Goal: Information Seeking & Learning: Learn about a topic

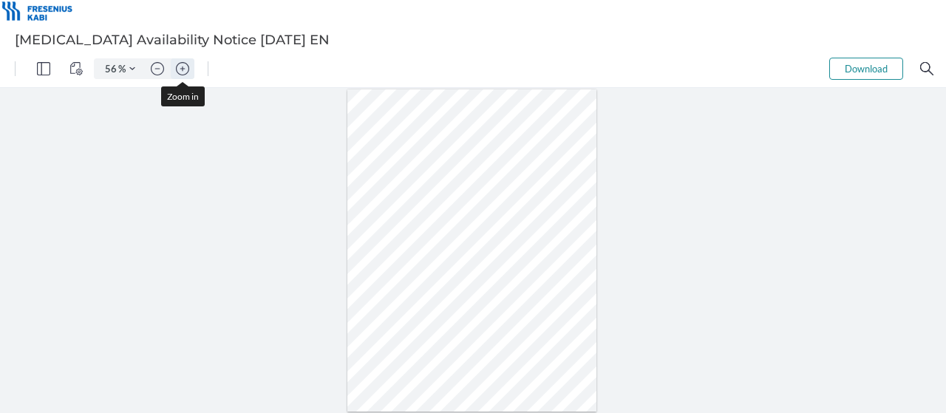
click at [186, 70] on img "Zoom in" at bounding box center [182, 68] width 13 height 13
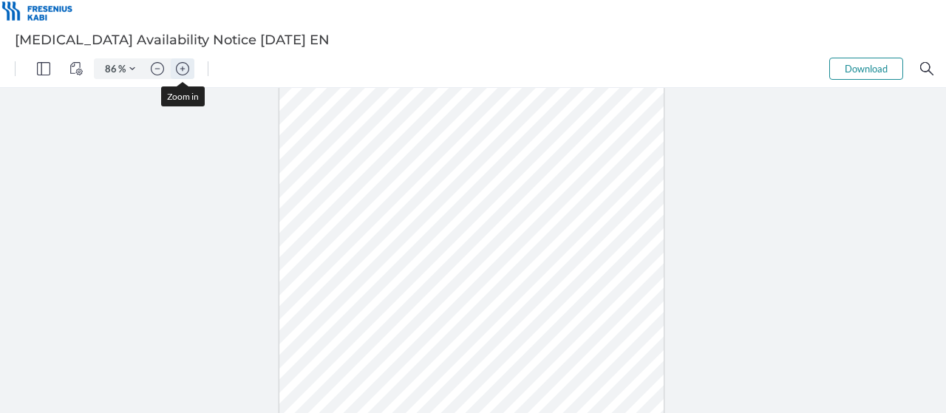
click at [186, 70] on img "Zoom in" at bounding box center [182, 68] width 13 height 13
type input "111"
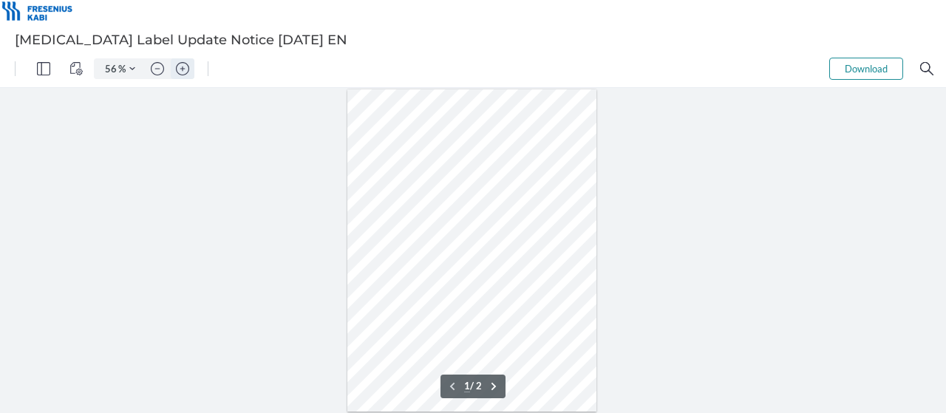
click at [185, 71] on img "Zoom in" at bounding box center [182, 68] width 13 height 13
type input "78"
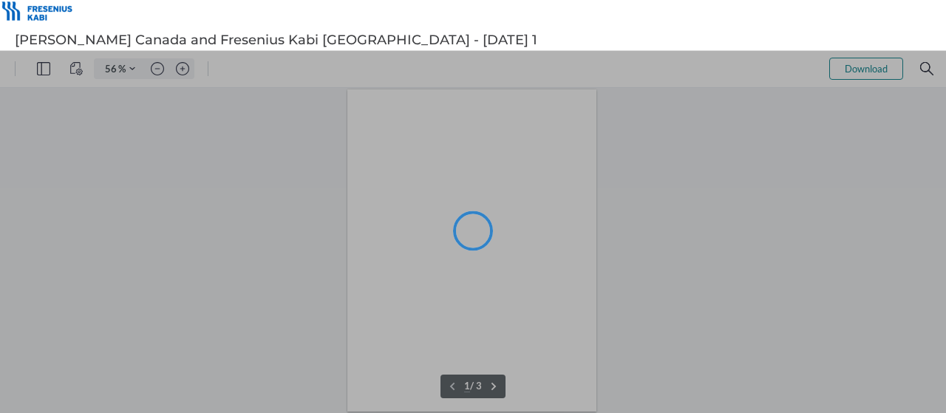
type input "56"
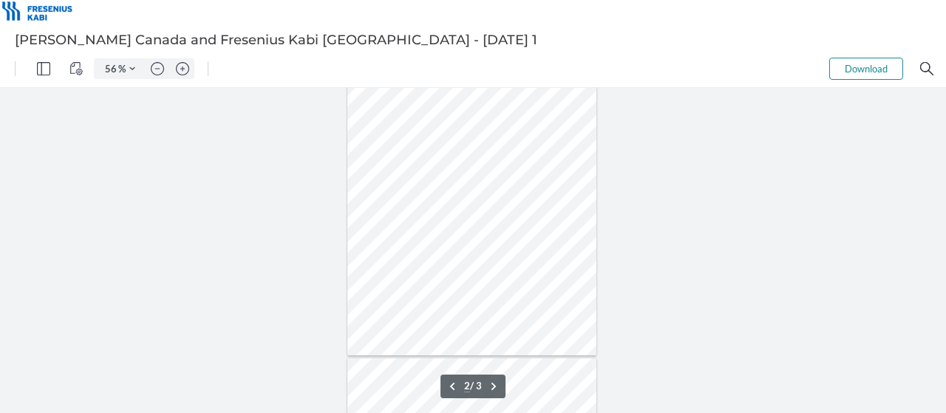
type input "3"
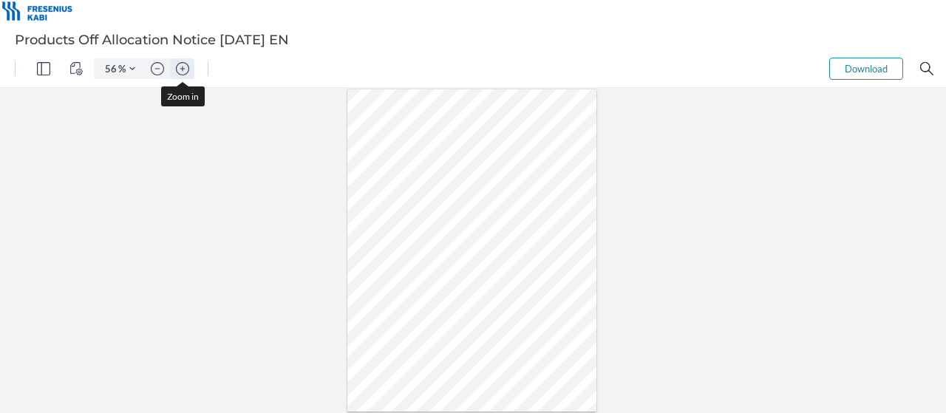
click at [182, 70] on img "Zoom in" at bounding box center [182, 68] width 13 height 13
type input "86"
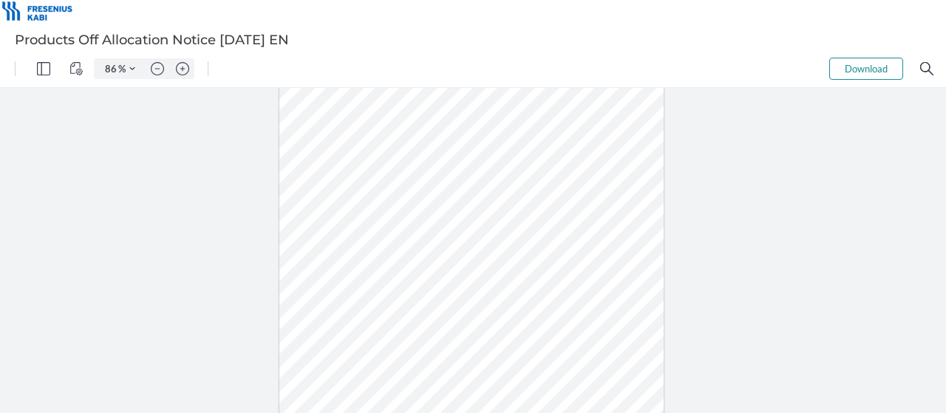
scroll to position [177, 0]
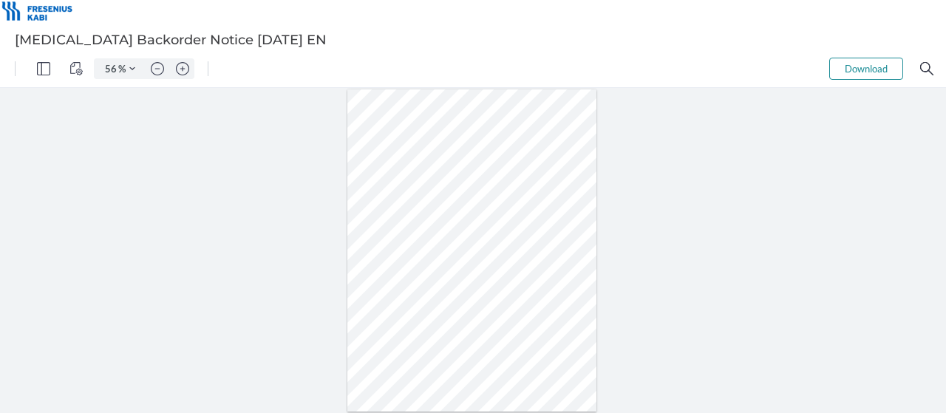
click at [183, 70] on img "Zoom in" at bounding box center [182, 68] width 13 height 13
click at [185, 72] on img "Zoom in" at bounding box center [182, 68] width 13 height 13
click at [184, 72] on img "Zoom in" at bounding box center [182, 68] width 13 height 13
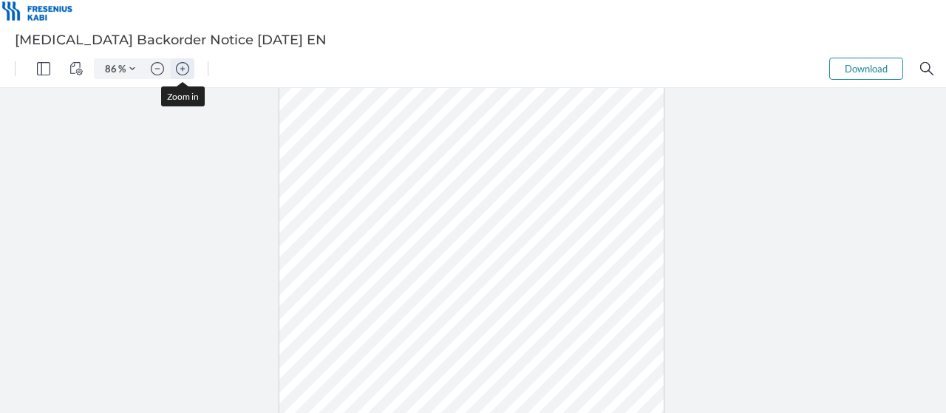
click at [184, 72] on img "Zoom in" at bounding box center [182, 68] width 13 height 13
type input "111"
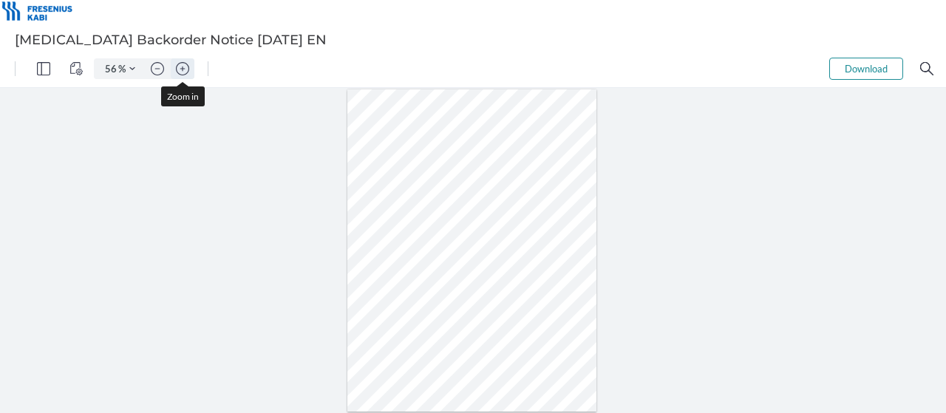
click at [180, 63] on img "Zoom in" at bounding box center [182, 68] width 13 height 13
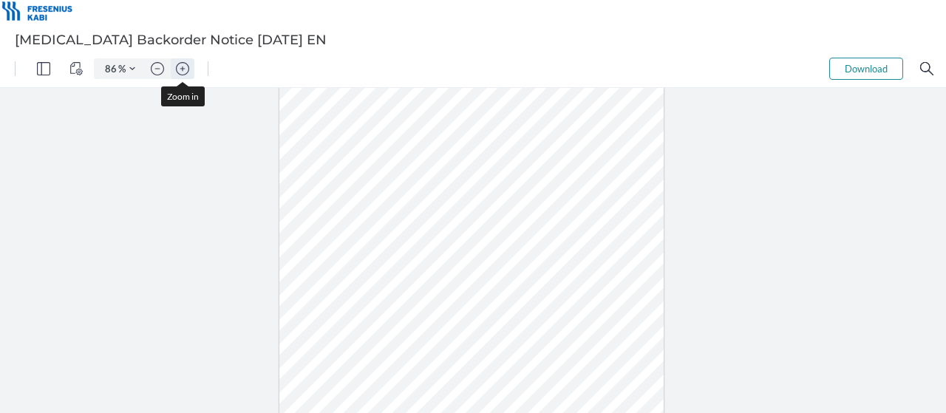
click at [180, 63] on img "Zoom in" at bounding box center [182, 68] width 13 height 13
type input "111"
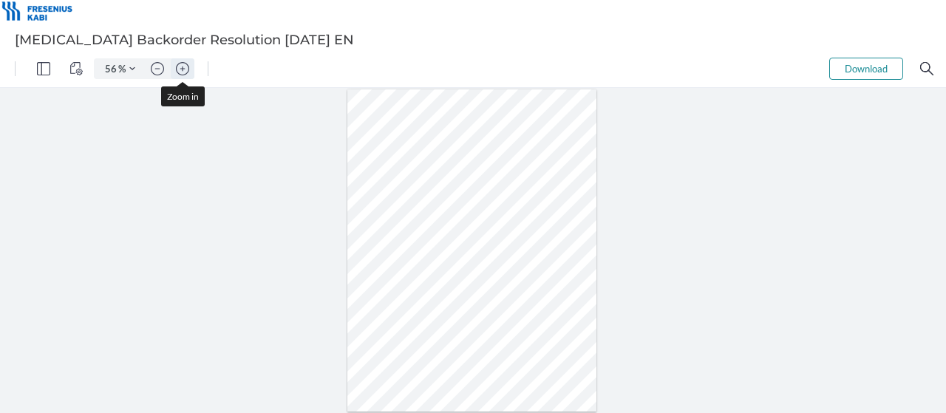
click at [185, 66] on img "Zoom in" at bounding box center [182, 68] width 13 height 13
click at [184, 66] on img "Zoom in" at bounding box center [182, 68] width 13 height 13
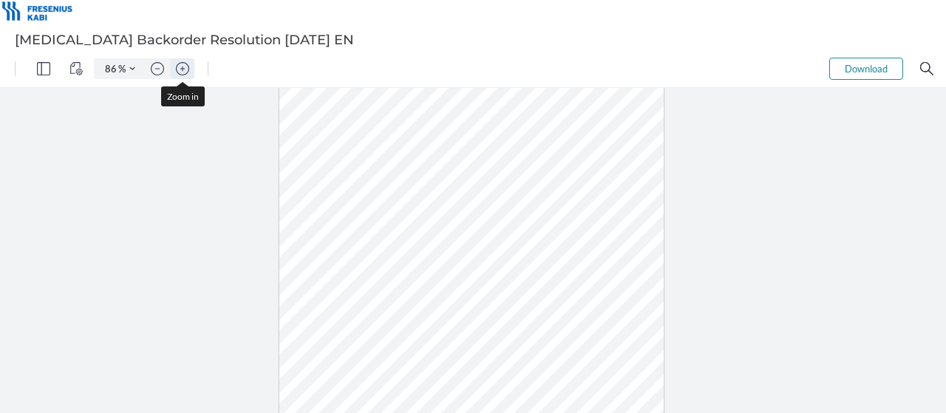
click at [182, 66] on img "Zoom in" at bounding box center [182, 68] width 13 height 13
type input "111"
